Goal: Navigation & Orientation: Find specific page/section

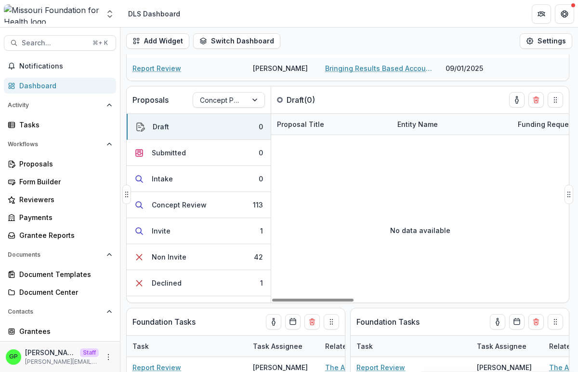
scroll to position [245, 0]
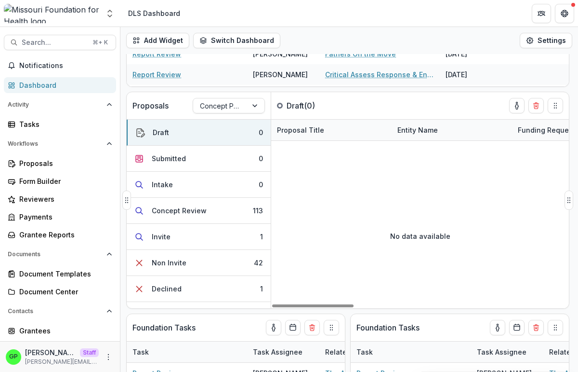
scroll to position [189, 0]
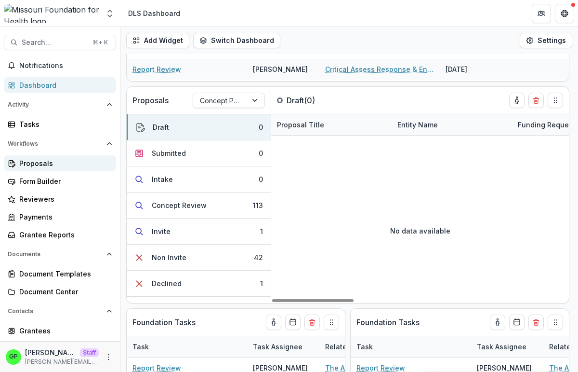
click at [64, 169] on link "Proposals" at bounding box center [60, 163] width 112 height 16
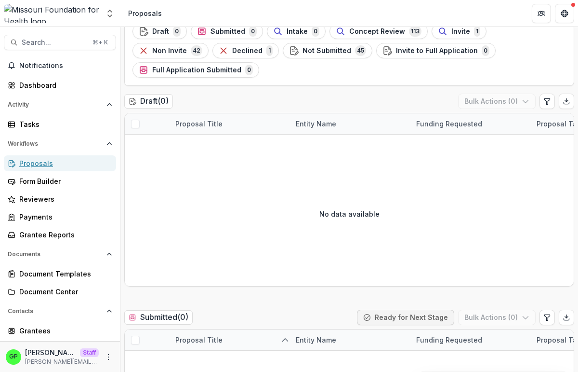
scroll to position [54, 0]
click at [33, 133] on div "Notifications Dashboard Activity Tasks Workflows Proposals Form Builder Reviewe…" at bounding box center [60, 253] width 120 height 391
click at [33, 126] on div "Tasks" at bounding box center [63, 124] width 89 height 10
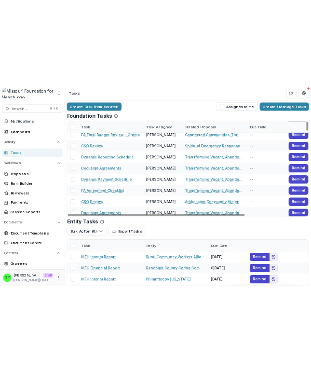
scroll to position [8073, 0]
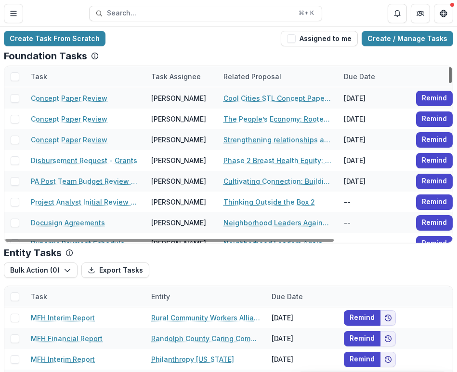
scroll to position [8073, 0]
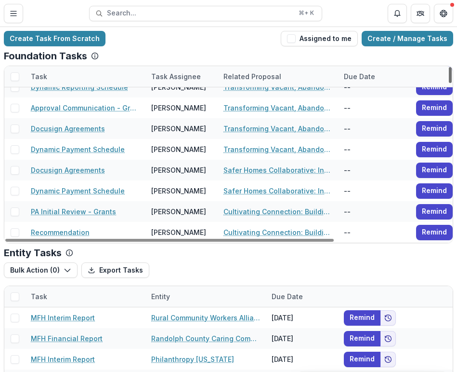
drag, startPoint x: 446, startPoint y: 209, endPoint x: 444, endPoint y: 262, distance: 53.1
click at [310, 83] on div at bounding box center [450, 75] width 3 height 16
click at [17, 11] on icon "Toggle Menu" at bounding box center [14, 14] width 8 height 8
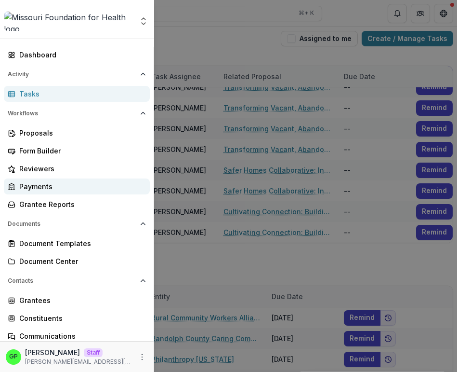
click at [54, 184] on div "Payments" at bounding box center [80, 186] width 123 height 10
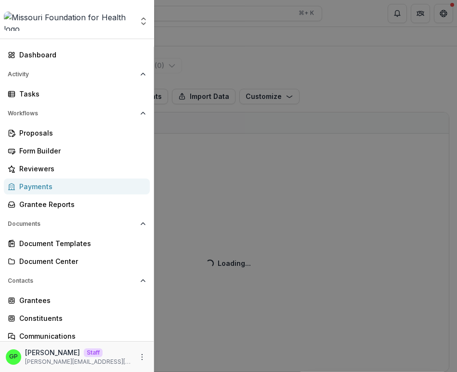
click at [310, 108] on div "Aggregate Analysis Foundations [PERSON_NAME] Foundation [PERSON_NAME] Foundatio…" at bounding box center [228, 186] width 457 height 372
